Goal: Information Seeking & Learning: Learn about a topic

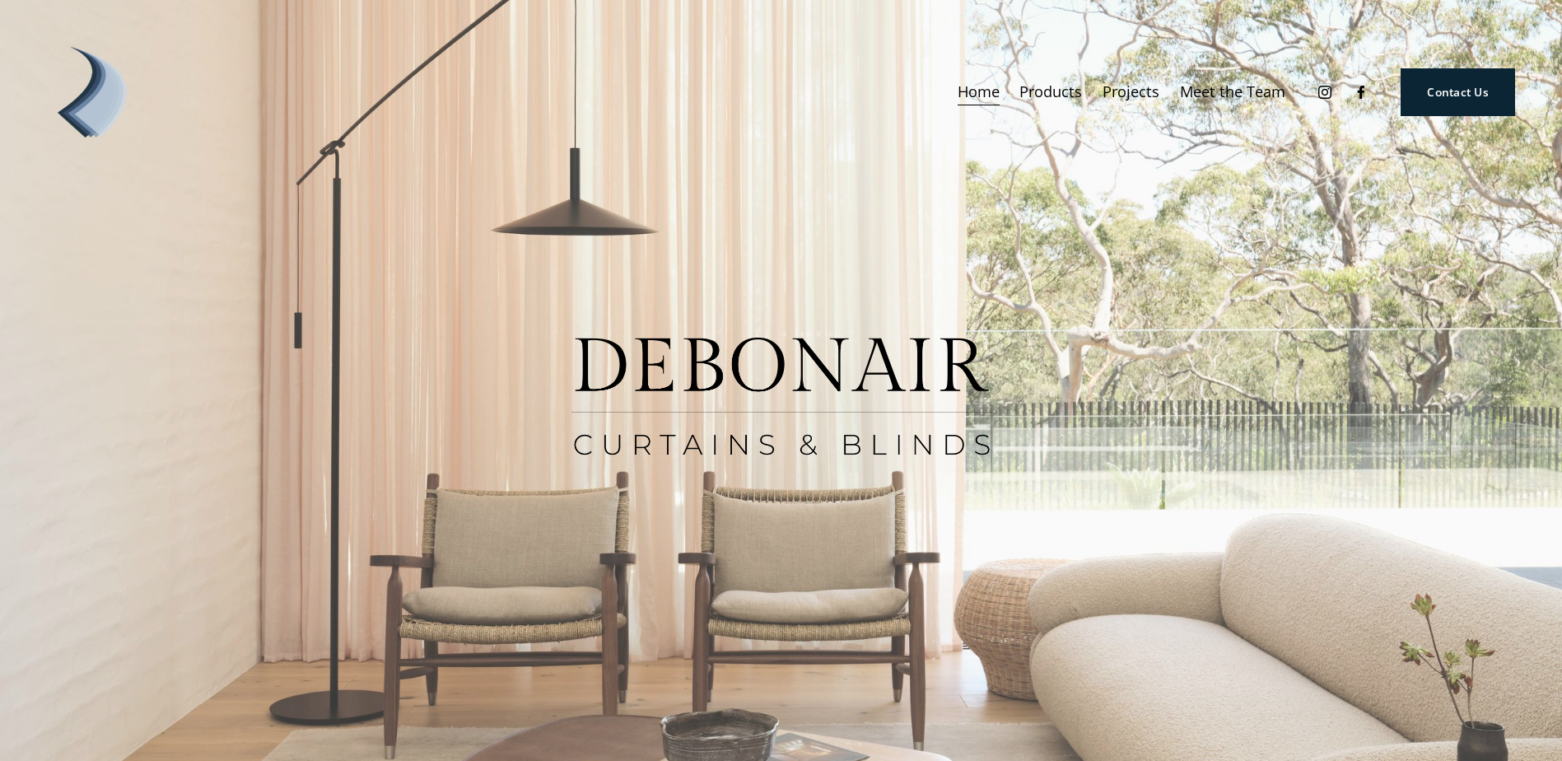
click at [1126, 97] on link "Projects" at bounding box center [1131, 92] width 57 height 30
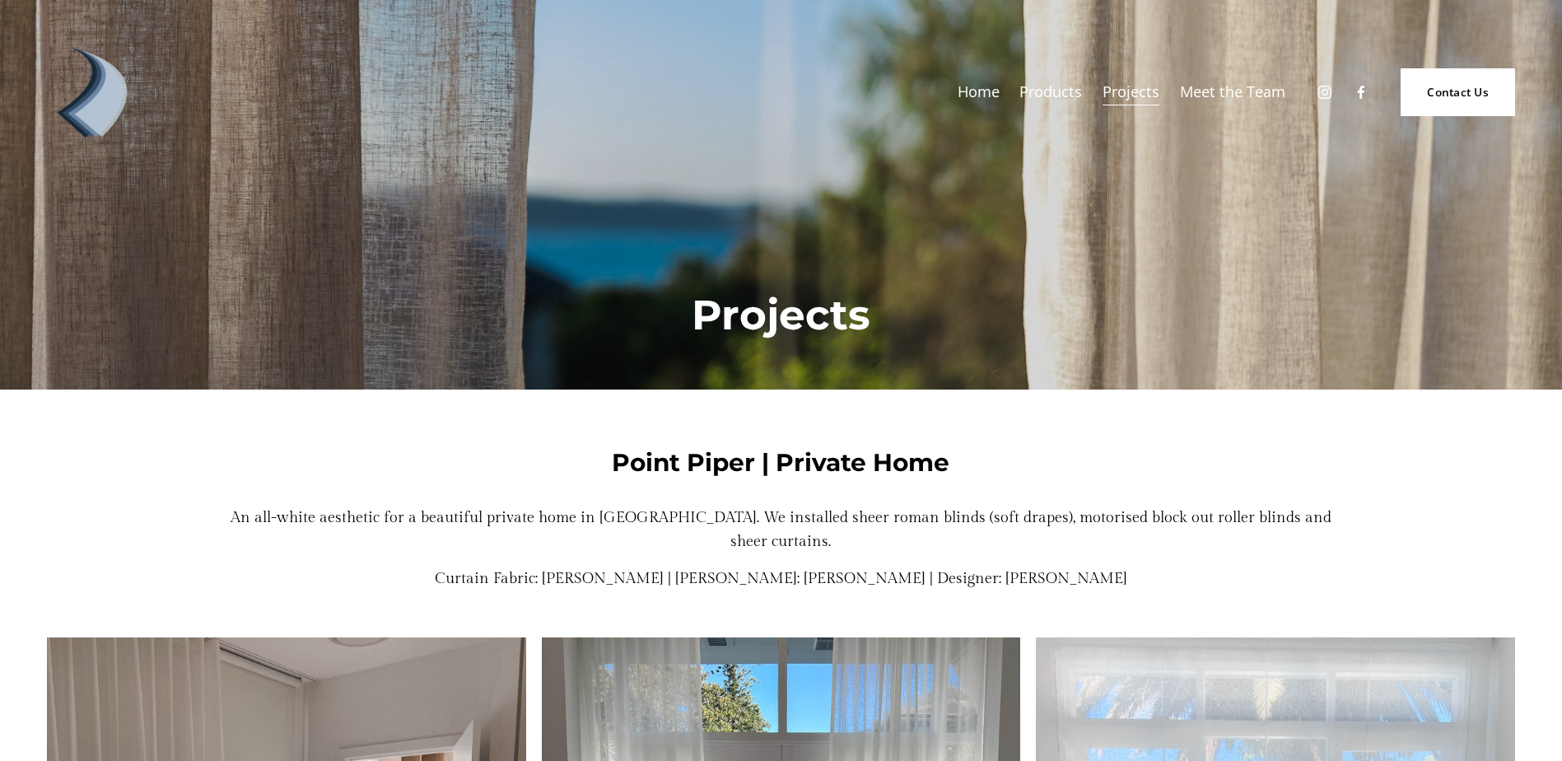
click at [0, 0] on span "Curtains" at bounding box center [0, 0] width 0 height 0
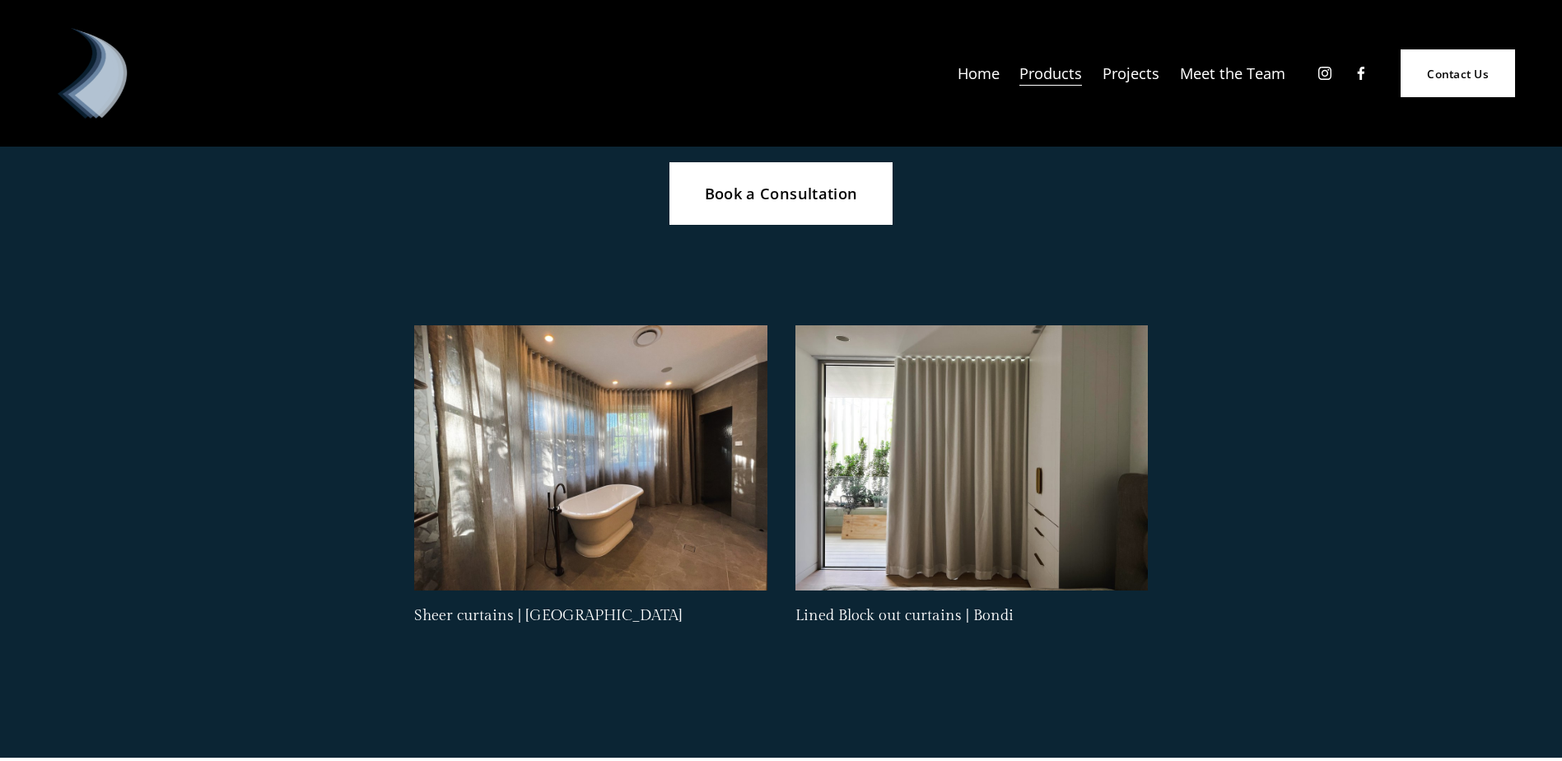
scroll to position [857, 0]
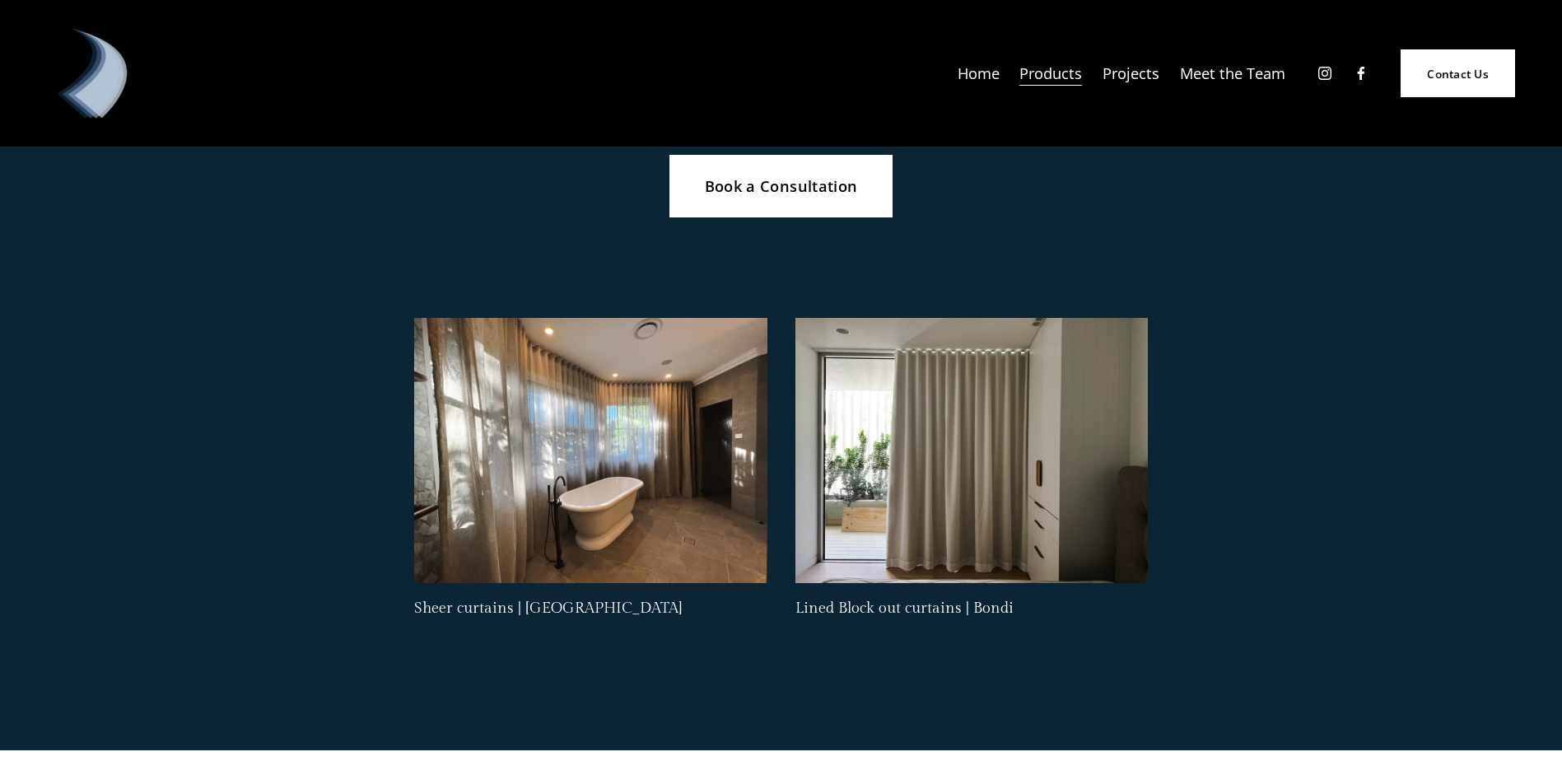
click at [896, 511] on div at bounding box center [972, 450] width 353 height 265
click at [844, 613] on p "Lined Block out curtains | Bondi" at bounding box center [972, 608] width 353 height 24
click at [956, 432] on div at bounding box center [972, 450] width 353 height 265
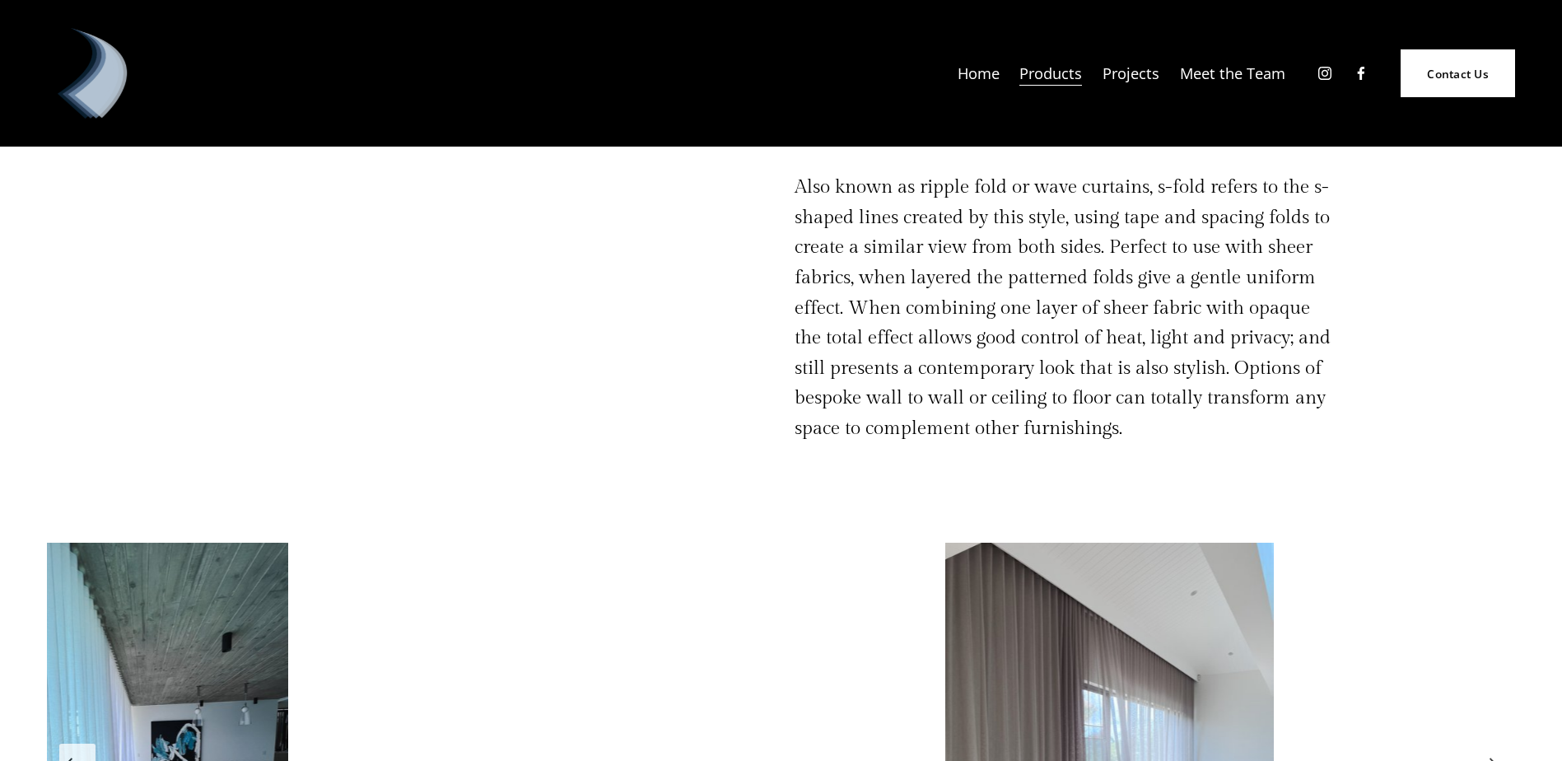
scroll to position [2438, 0]
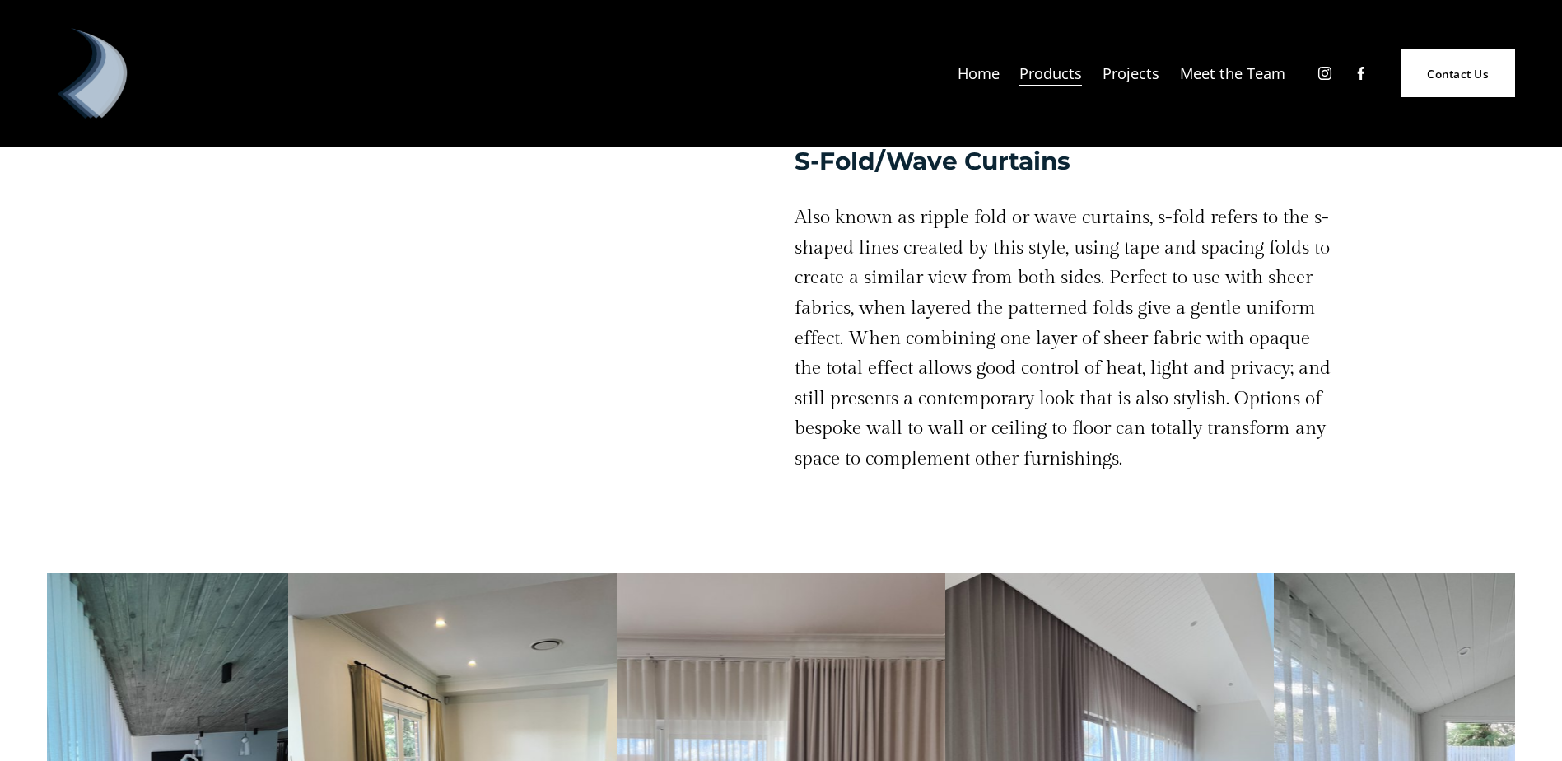
click at [1233, 70] on link "Meet the Team" at bounding box center [1232, 73] width 105 height 30
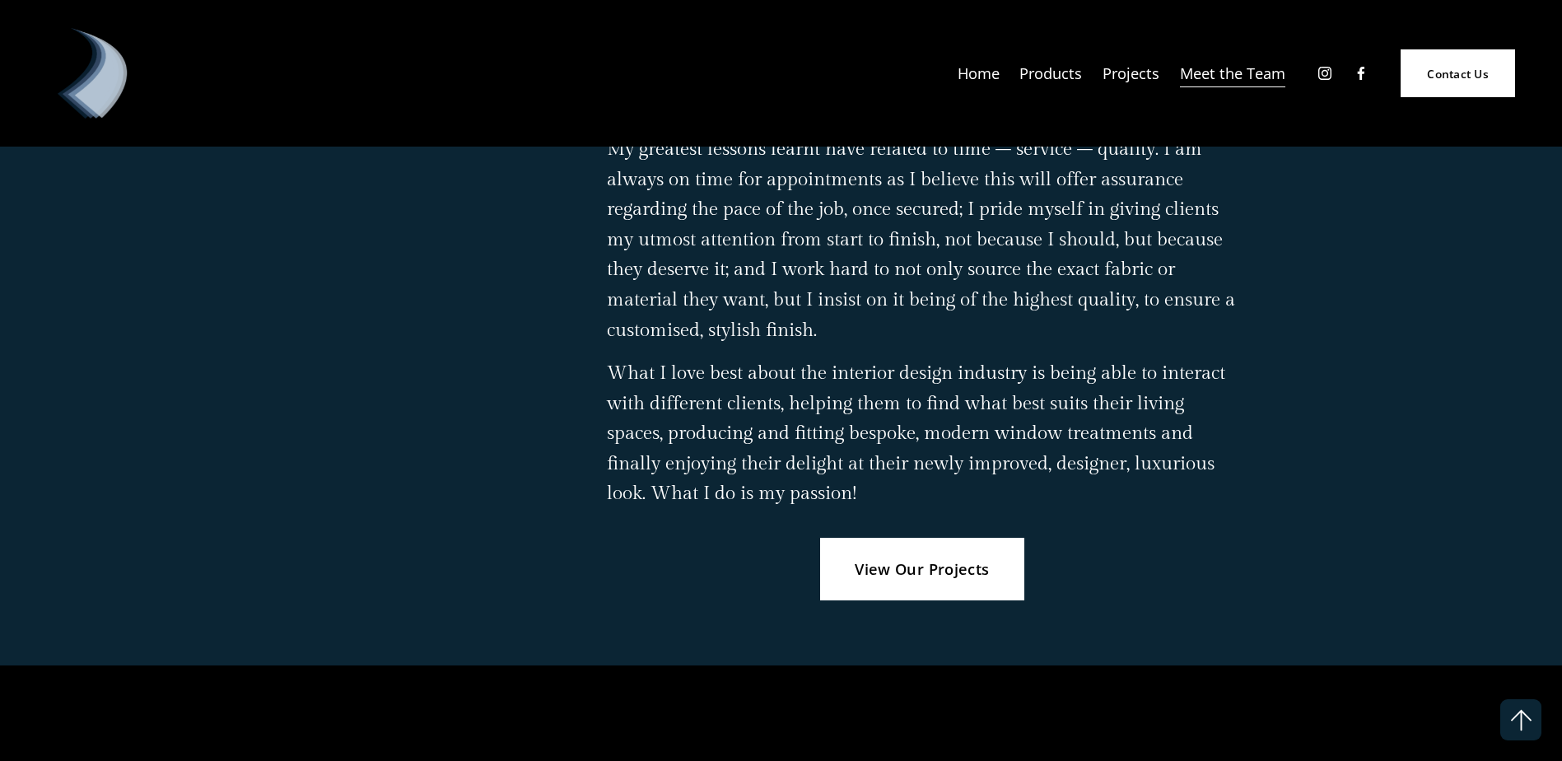
scroll to position [2504, 0]
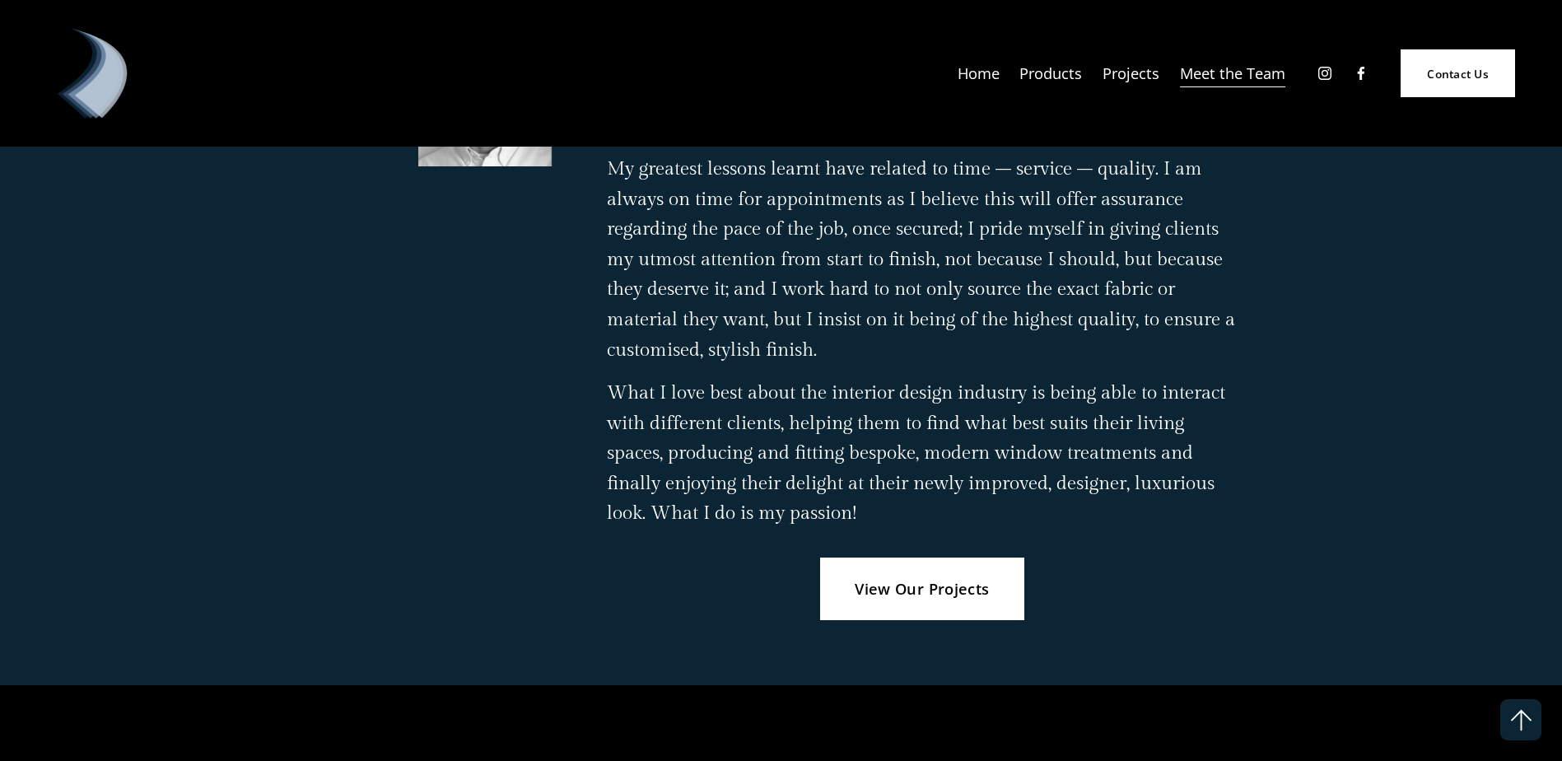
click at [892, 595] on link "View Our Projects" at bounding box center [922, 589] width 205 height 63
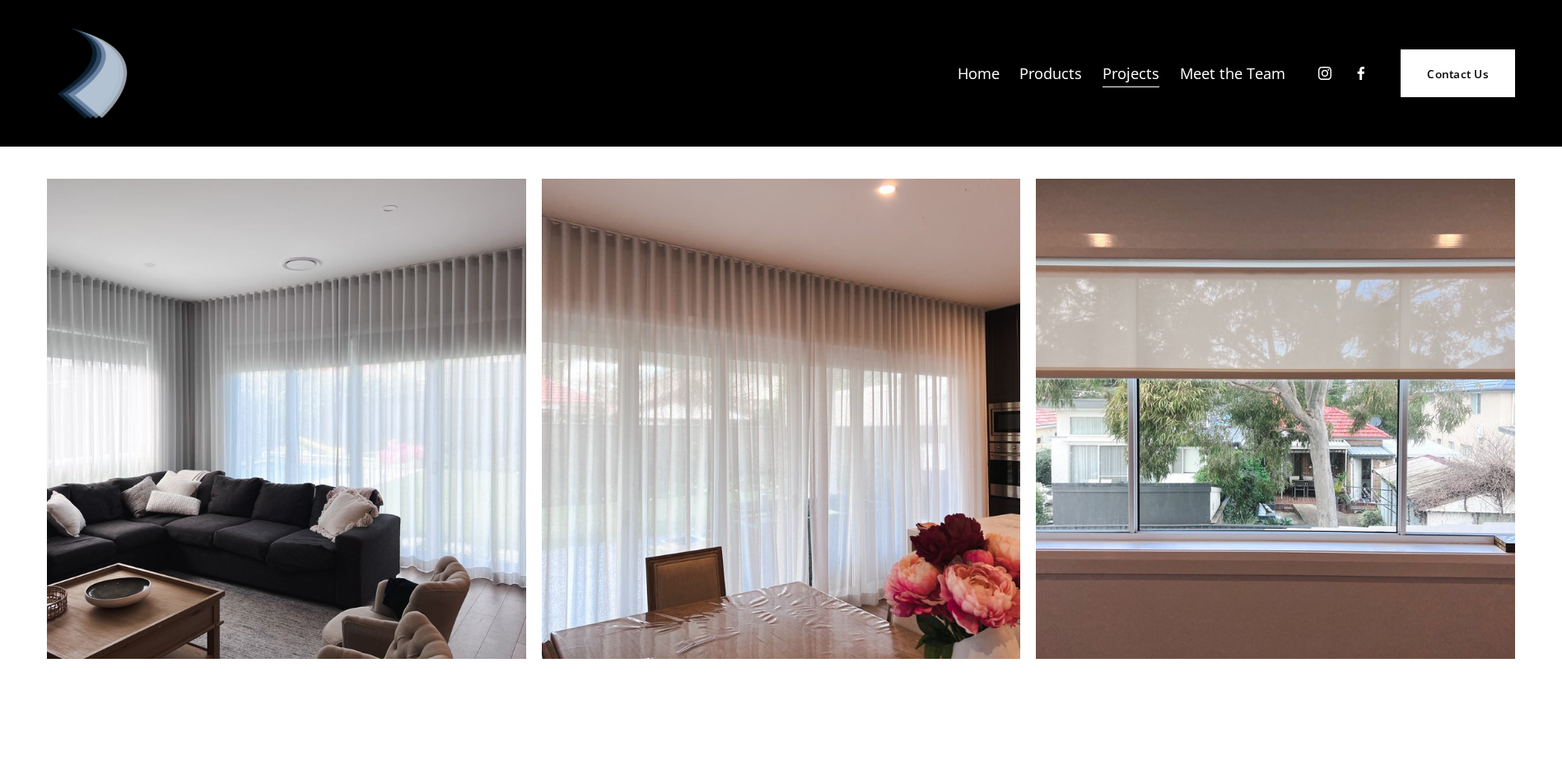
scroll to position [4942, 0]
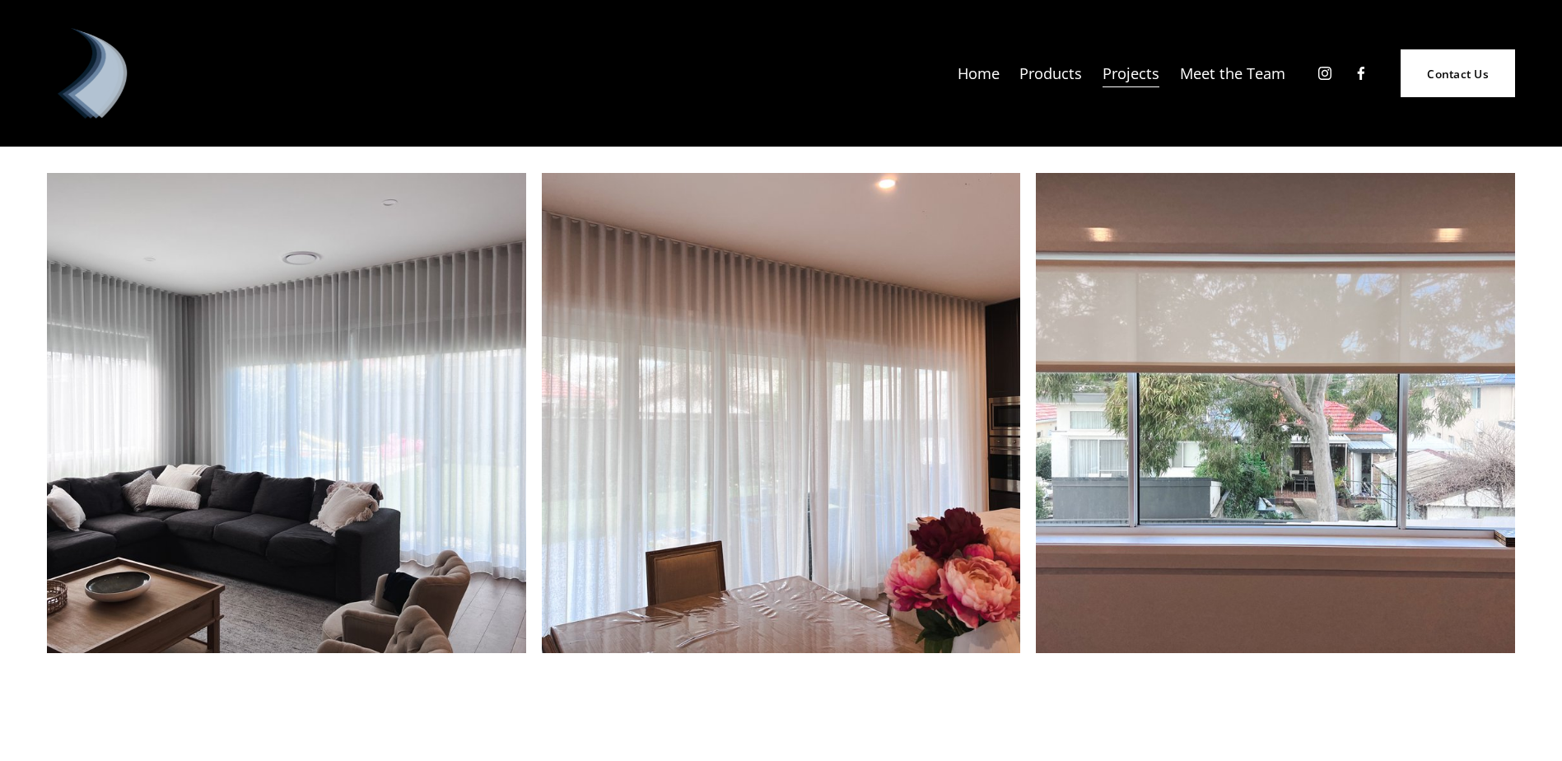
click at [1324, 485] on img at bounding box center [1275, 413] width 479 height 480
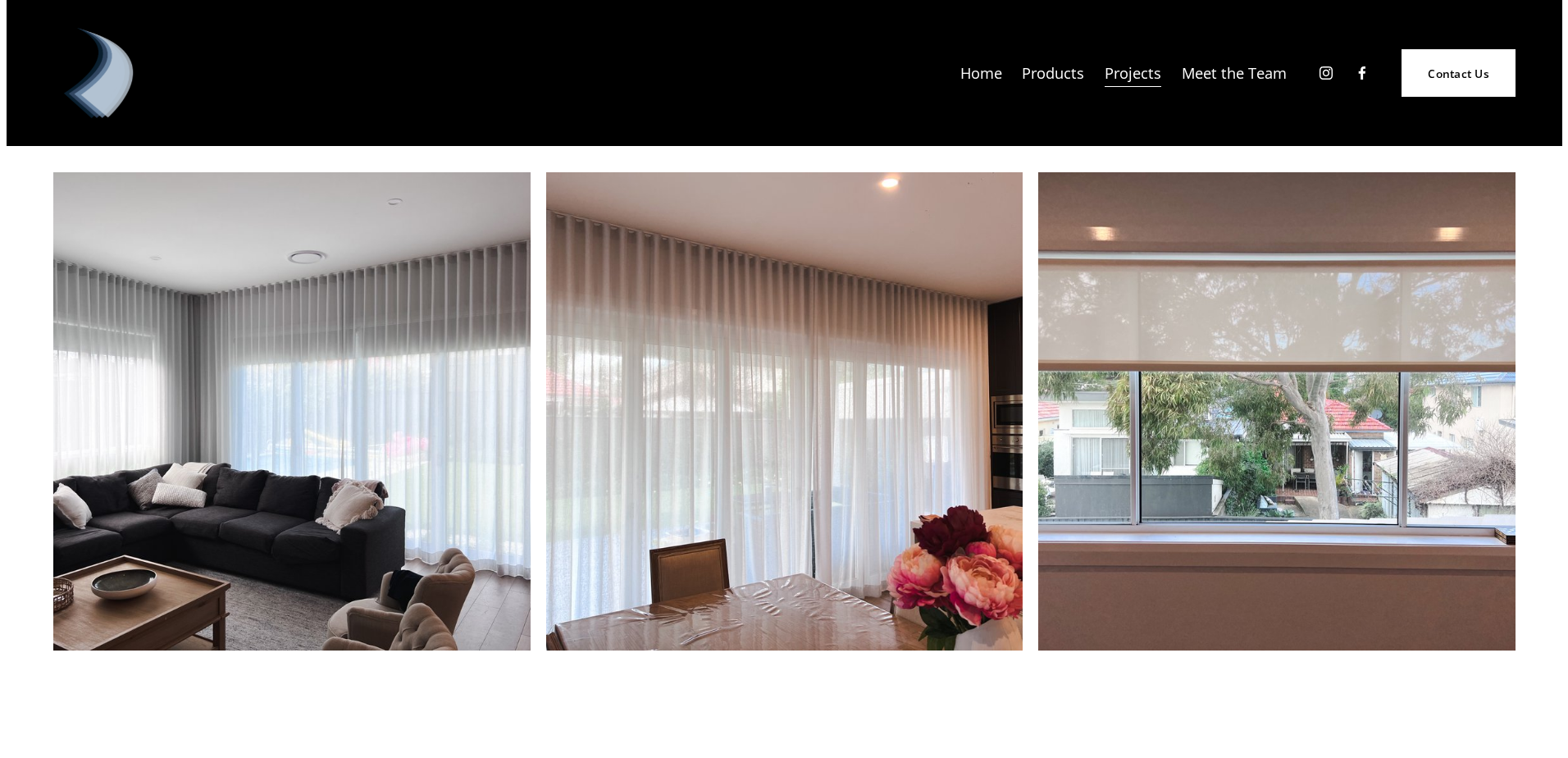
scroll to position [4927, 0]
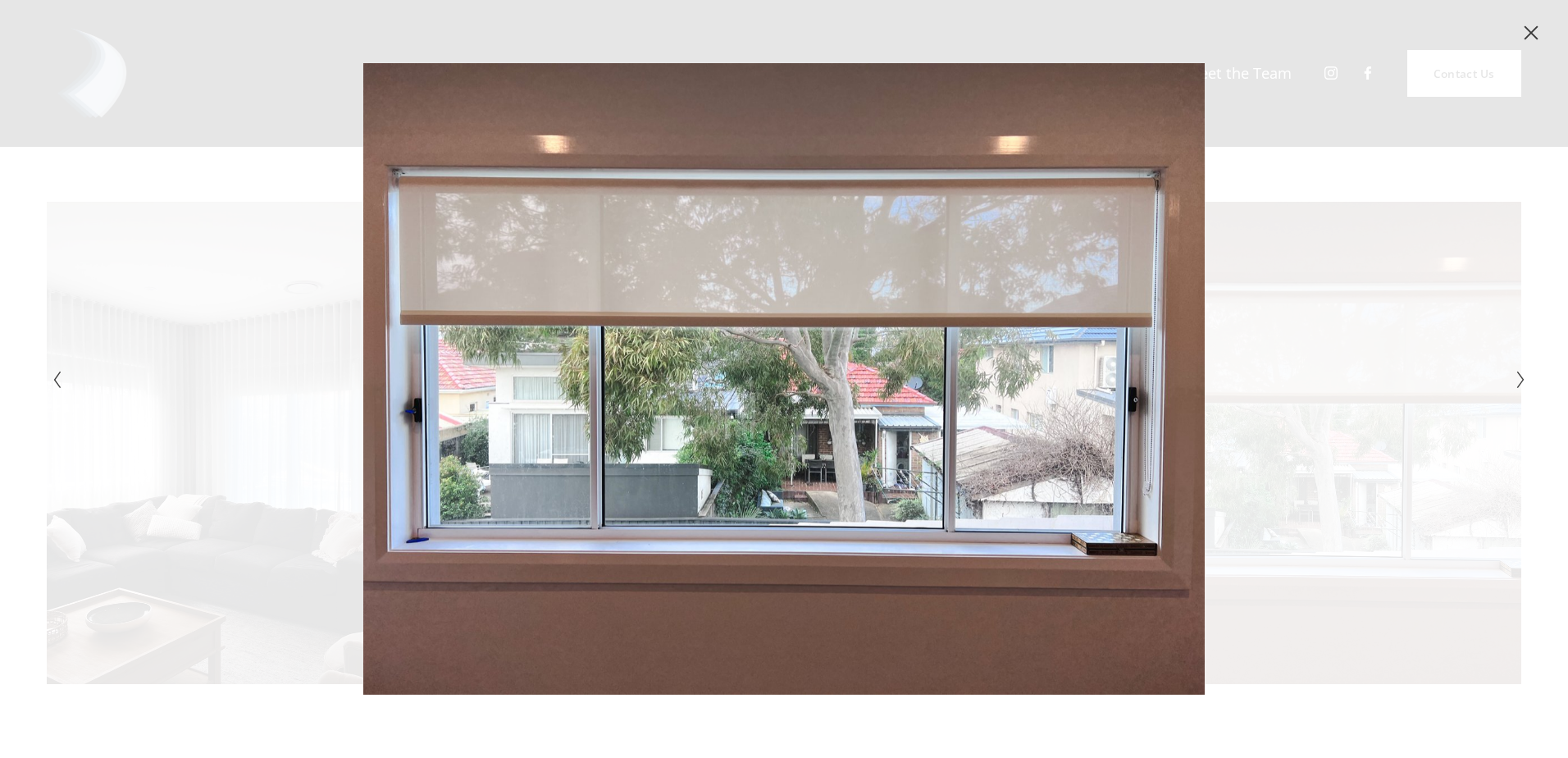
click at [1536, 30] on icon "Close" at bounding box center [1530, 33] width 16 height 16
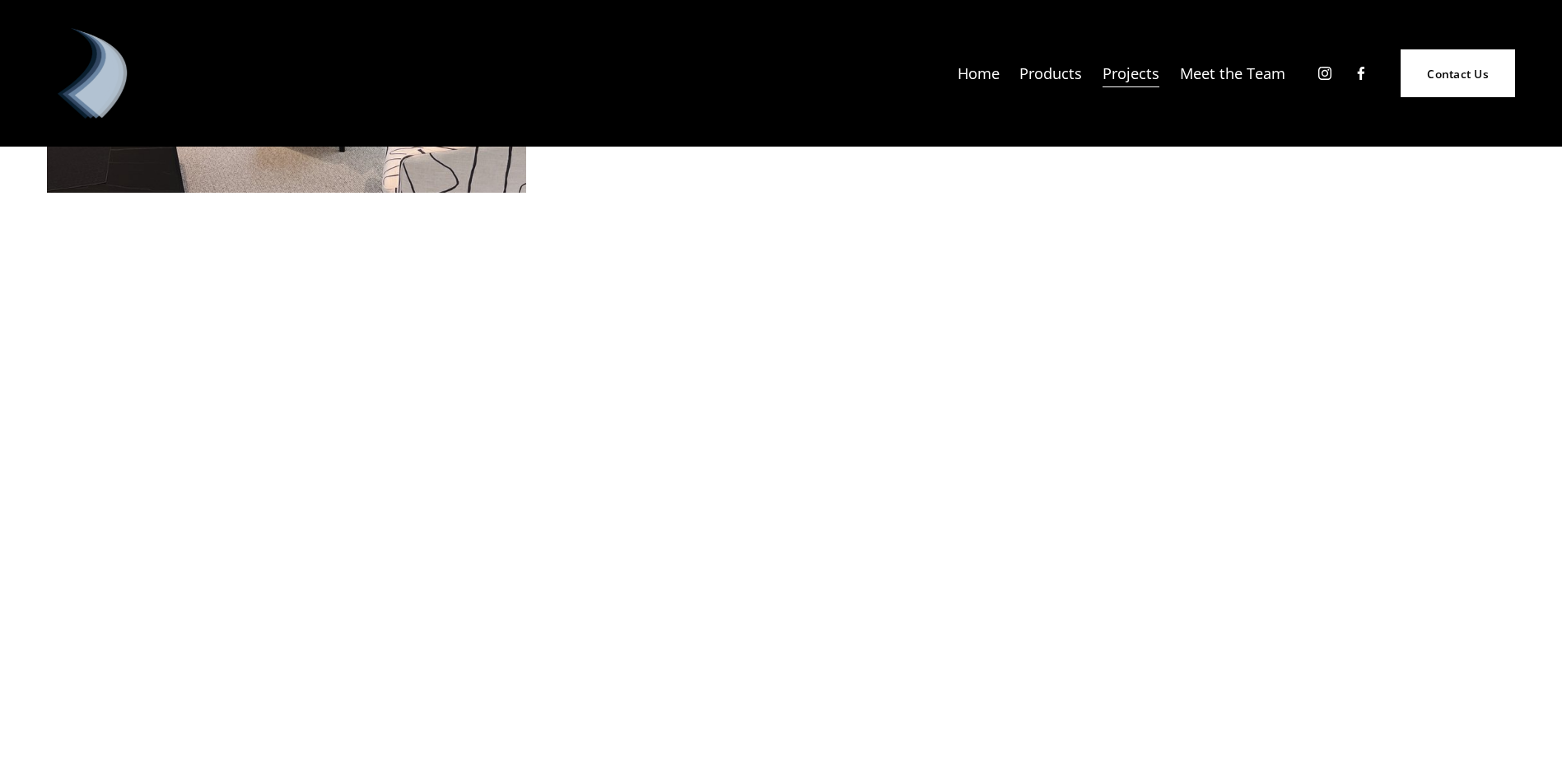
scroll to position [6029, 0]
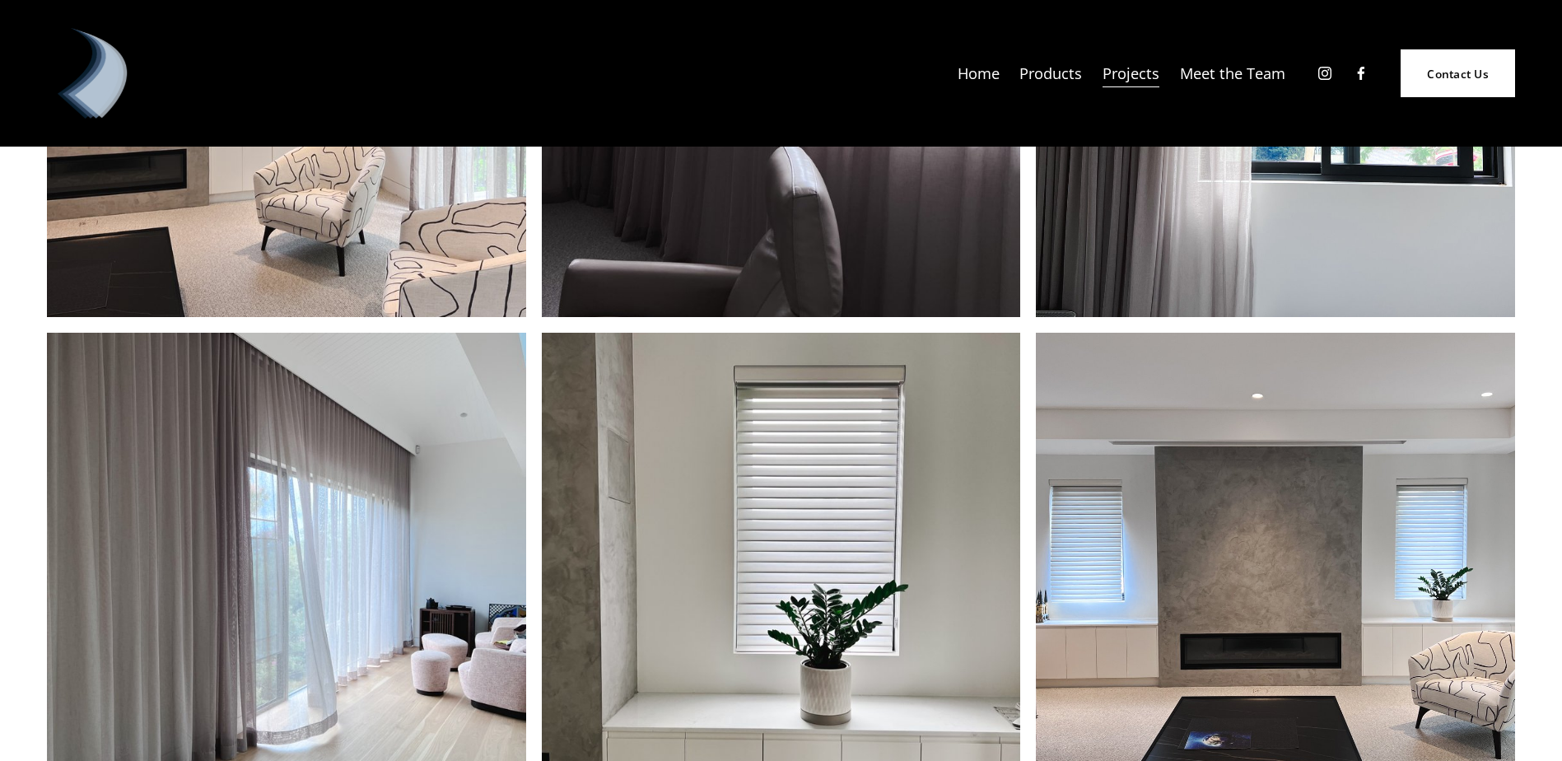
click at [878, 464] on img at bounding box center [781, 573] width 479 height 480
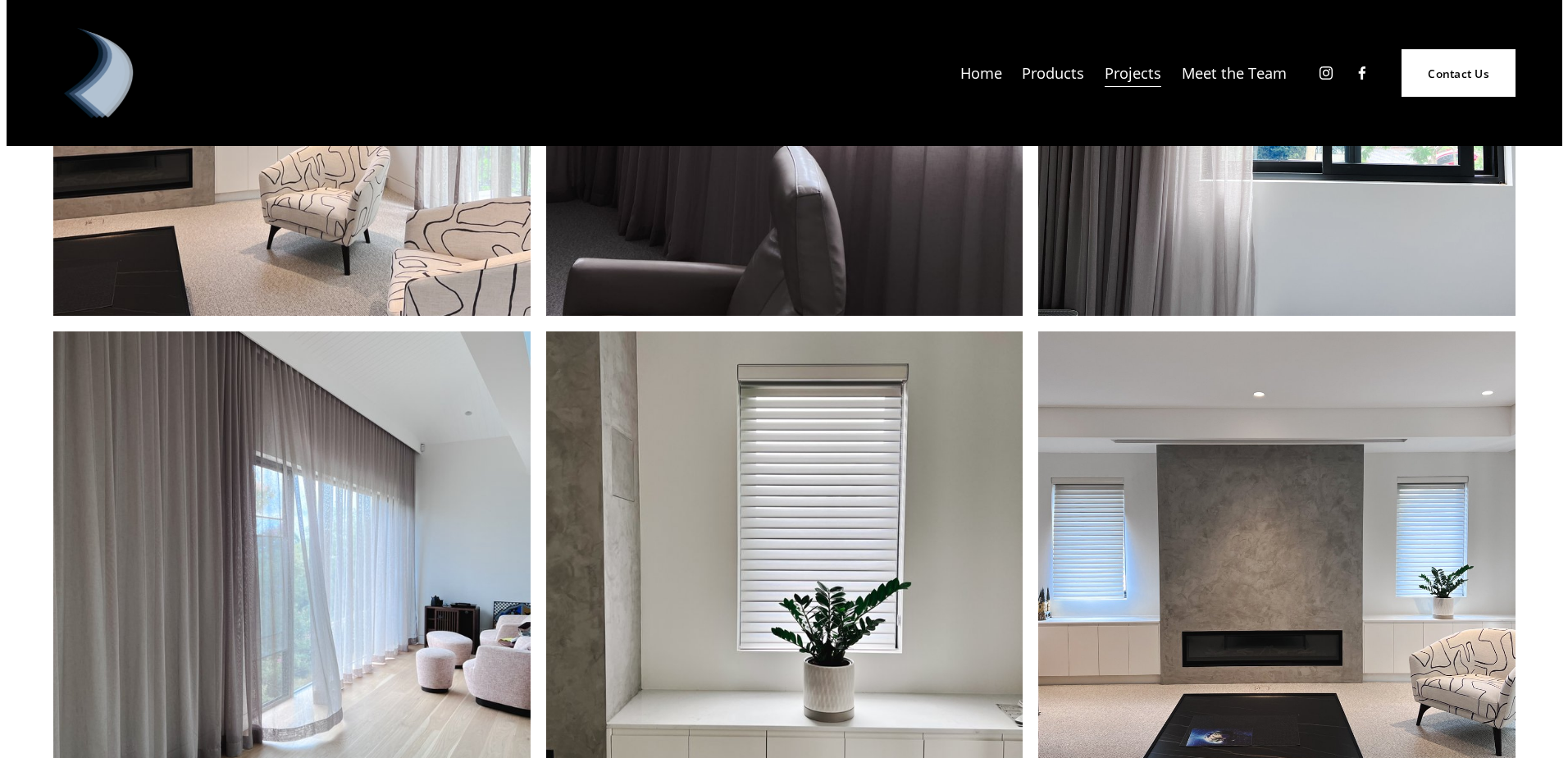
scroll to position [6014, 0]
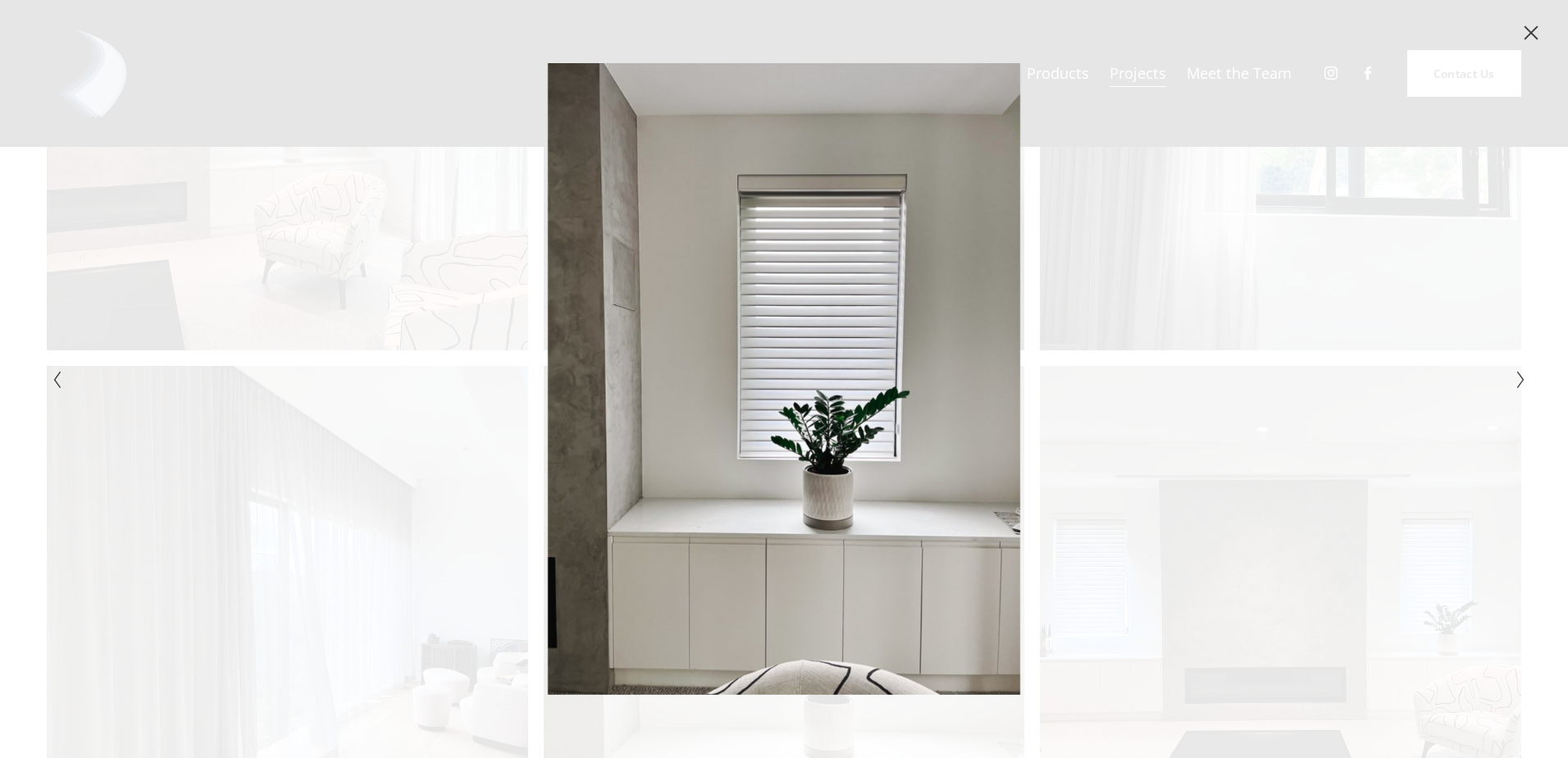
click at [1083, 467] on div "Gallery" at bounding box center [1152, 378] width 737 height 631
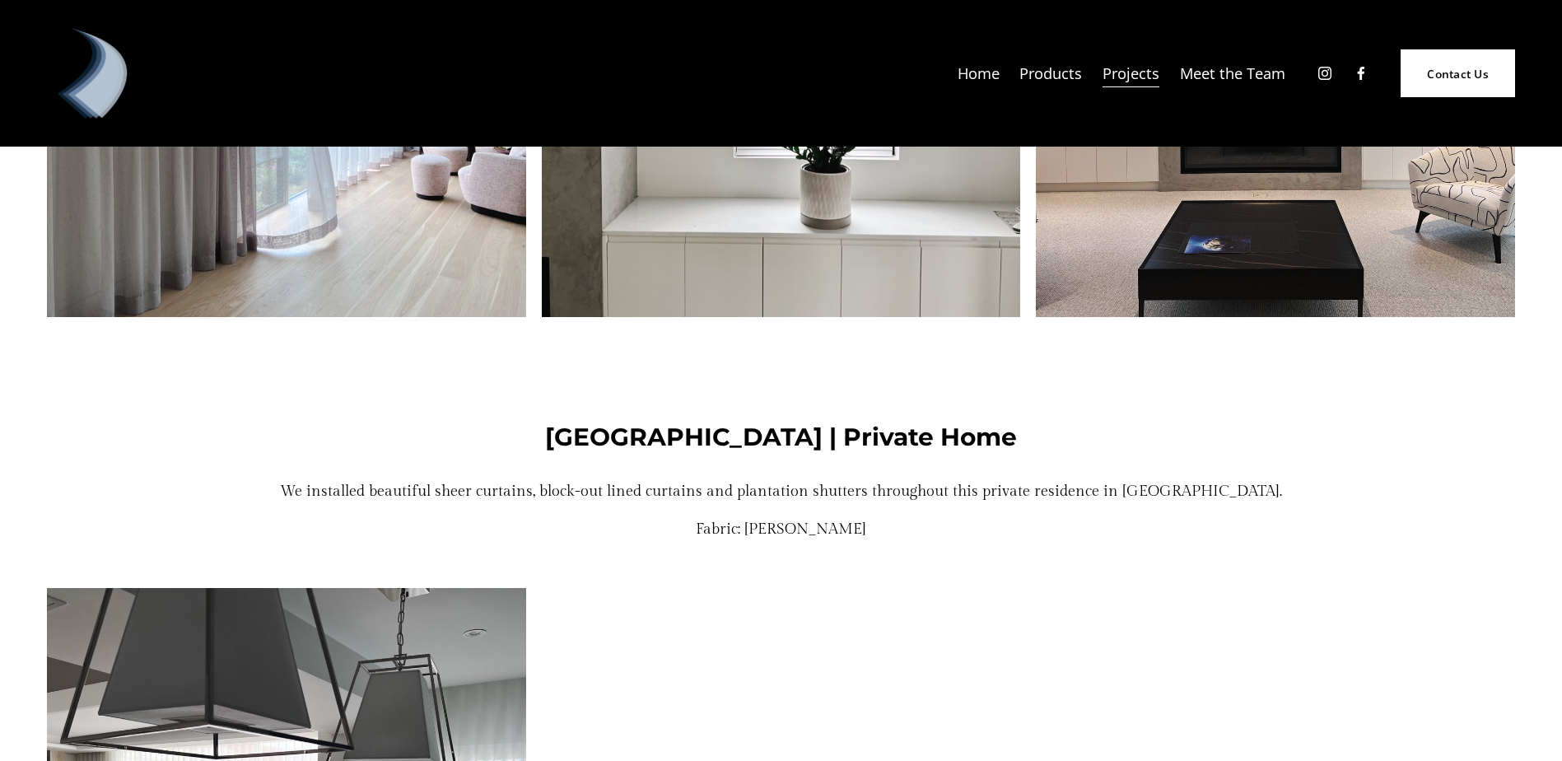
scroll to position [6622, 0]
